Goal: Unclear

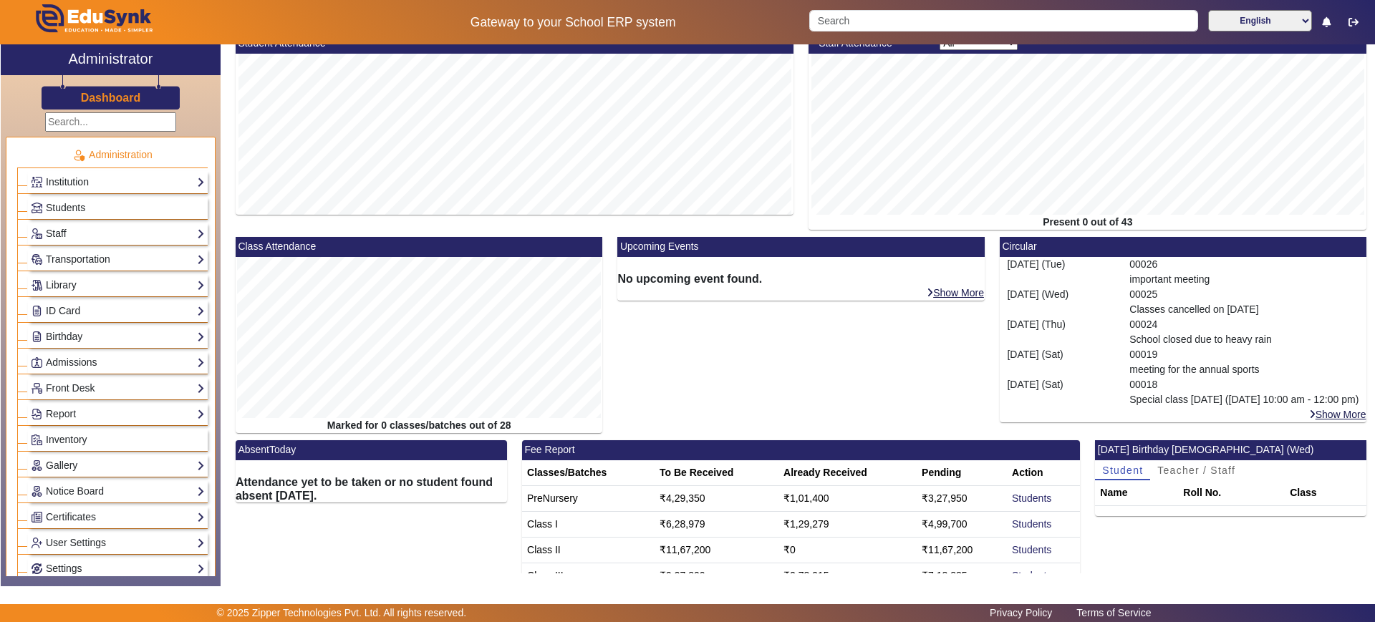
scroll to position [179, 0]
